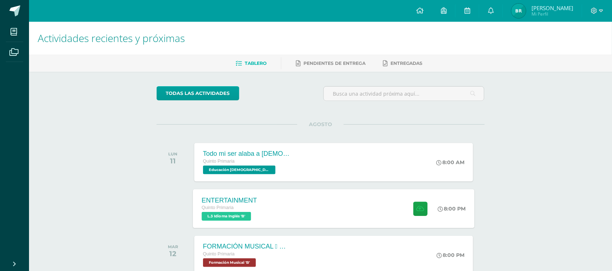
click at [353, 207] on div "ENTERTAINMENT Quinto Primaria L.3 Idioma Inglés 'B' 8:00 PM ENTERTAINMENT L.3 I…" at bounding box center [334, 208] width 282 height 39
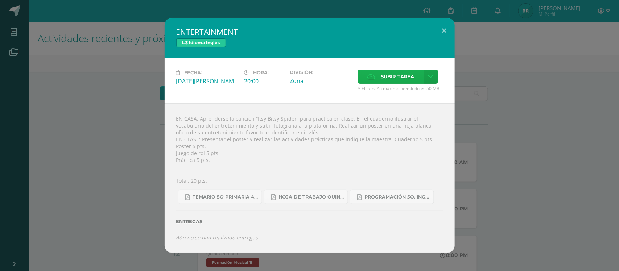
click at [392, 75] on span "Subir tarea" at bounding box center [398, 76] width 34 height 13
click at [0, 0] on input "Subir tarea" at bounding box center [0, 0] width 0 height 0
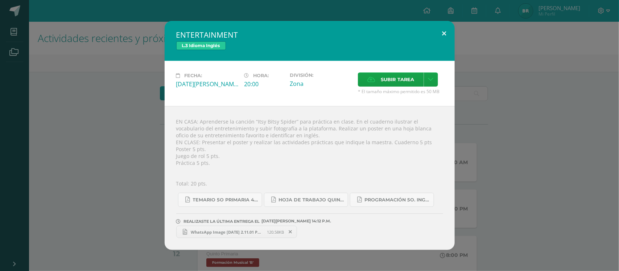
click at [444, 29] on button at bounding box center [444, 33] width 21 height 25
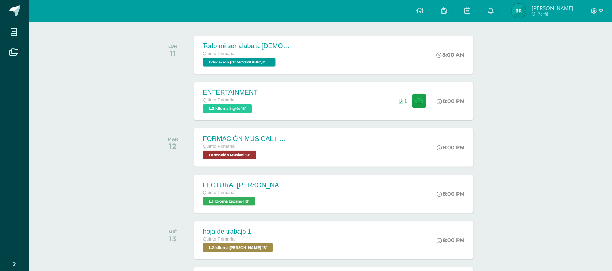
scroll to position [110, 0]
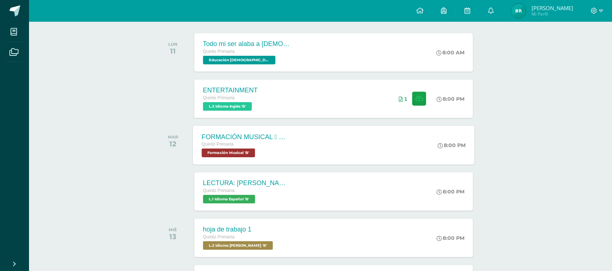
click at [249, 153] on span "Formación Musical 'B'" at bounding box center [228, 153] width 53 height 9
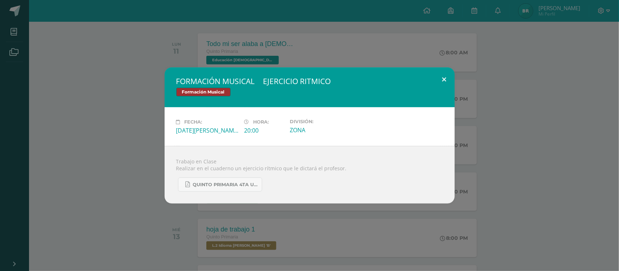
click at [446, 76] on button at bounding box center [444, 79] width 21 height 25
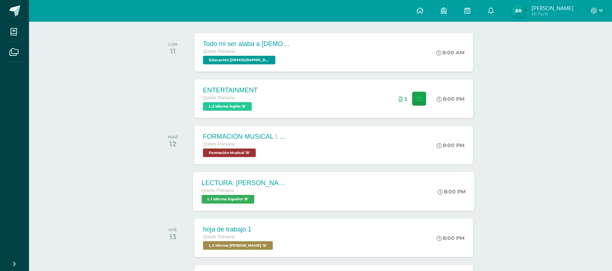
click at [237, 192] on div "Quinto Primaria" at bounding box center [246, 191] width 88 height 8
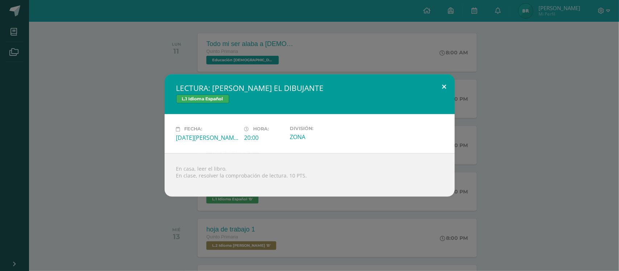
click at [447, 87] on button at bounding box center [444, 86] width 21 height 25
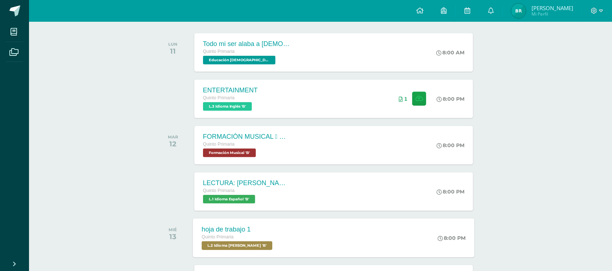
click at [238, 249] on span "L.2 Idioma [PERSON_NAME] 'B'" at bounding box center [237, 246] width 71 height 9
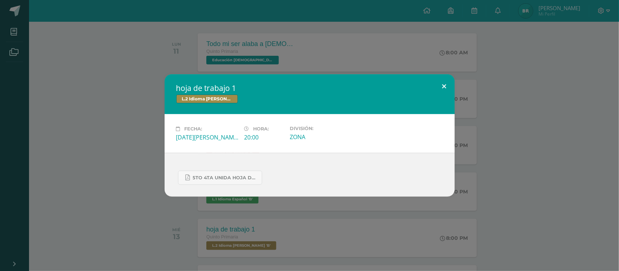
click at [445, 84] on button at bounding box center [444, 86] width 21 height 25
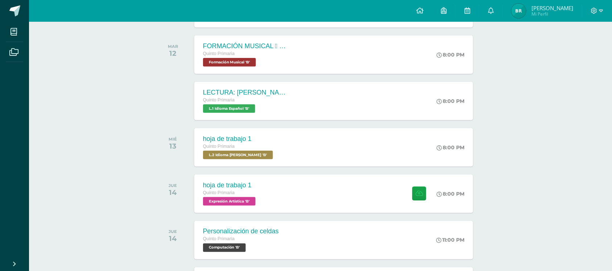
scroll to position [219, 0]
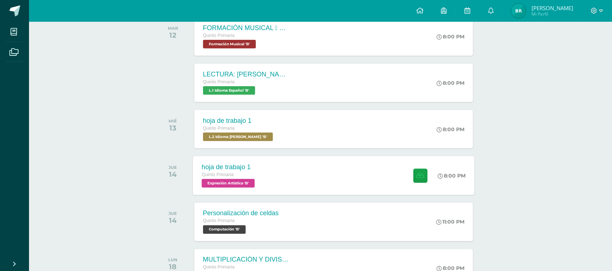
click at [215, 182] on span "Expresión Artística 'B'" at bounding box center [228, 183] width 53 height 9
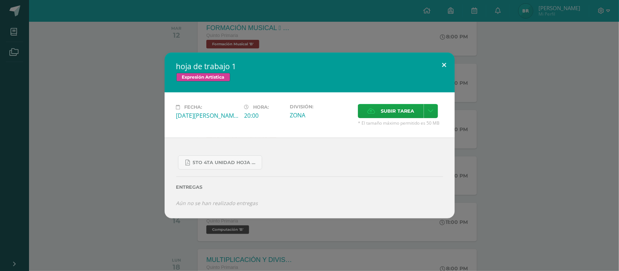
click at [447, 65] on button at bounding box center [444, 65] width 21 height 25
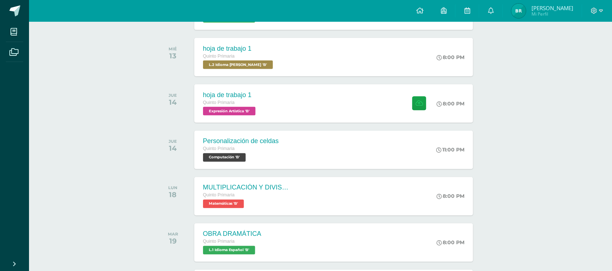
scroll to position [291, 0]
click at [241, 109] on span "Expresión Artística 'B'" at bounding box center [228, 111] width 53 height 9
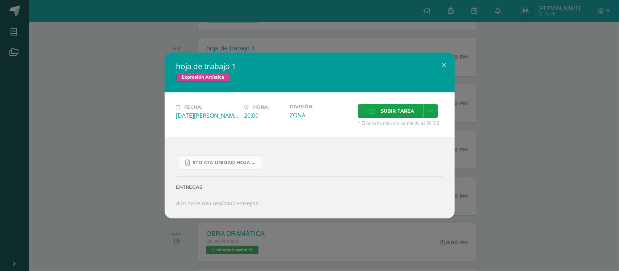
click at [211, 164] on span "5to 4ta unidad hoja de trabajo expresion.pdf" at bounding box center [225, 163] width 65 height 6
click at [445, 64] on button at bounding box center [444, 65] width 21 height 25
